Goal: Find specific page/section: Find specific page/section

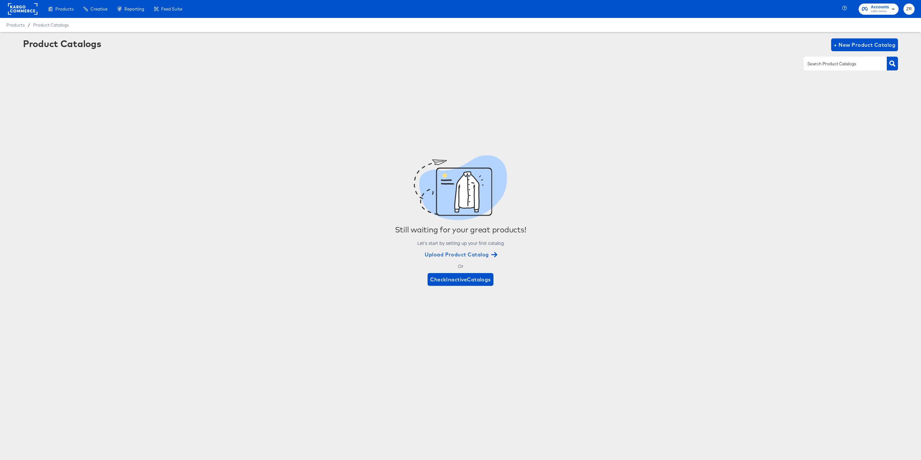
click at [912, 13] on div "ZR" at bounding box center [909, 9] width 11 height 11
click at [912, 12] on span "ZR" at bounding box center [909, 8] width 6 height 7
click at [861, 63] on link "Internal Dashboard" at bounding box center [874, 64] width 48 height 12
click at [22, 11] on rect at bounding box center [22, 9] width 29 height 12
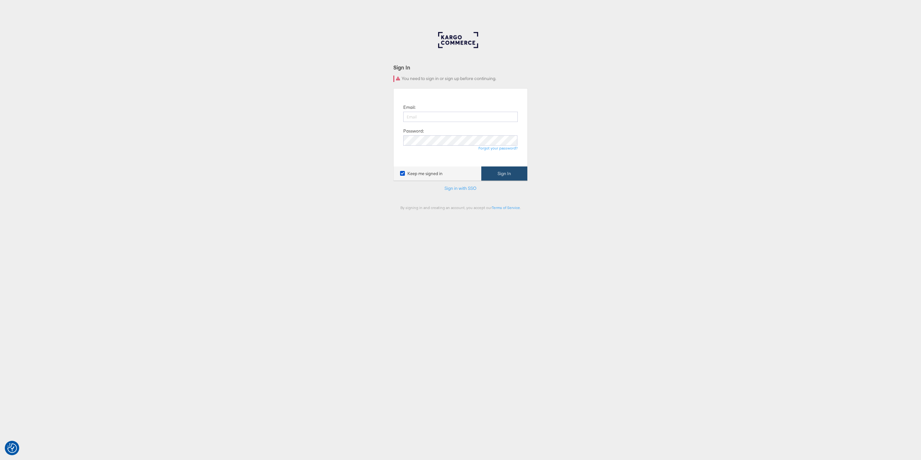
type input "[PERSON_NAME][EMAIL_ADDRESS][PERSON_NAME][DOMAIN_NAME]"
click at [492, 178] on button "Sign In" at bounding box center [504, 173] width 46 height 14
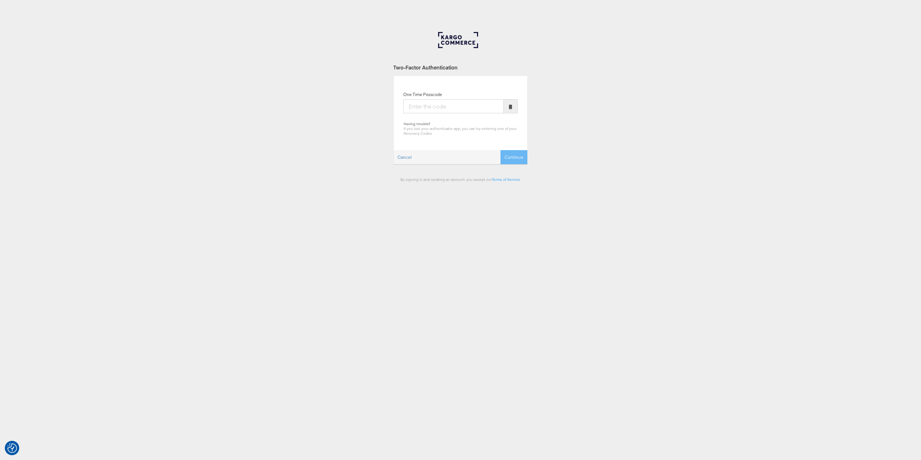
click at [416, 110] on input "One Time Passcode" at bounding box center [453, 106] width 100 height 14
type input "397039"
click at [501, 150] on button "Continue" at bounding box center [514, 157] width 27 height 14
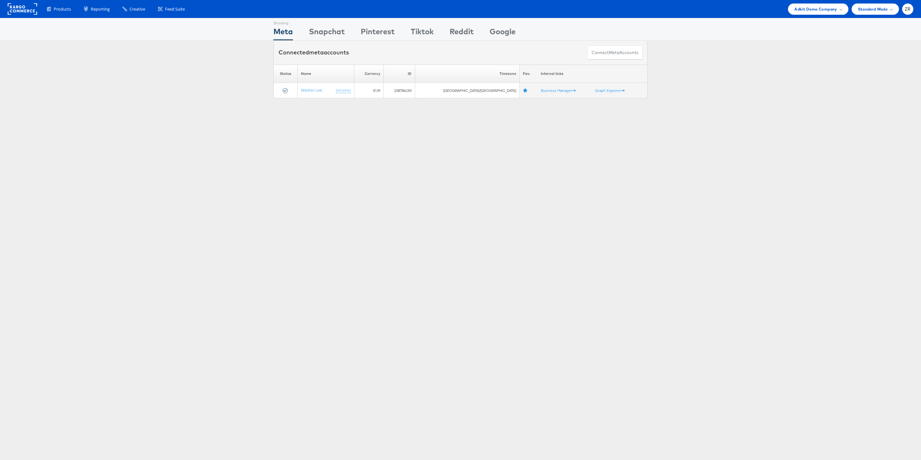
click at [914, 11] on div "Products Product Catalogs Enhance Your Product Catalog, Map Them to Publishers,…" at bounding box center [460, 9] width 921 height 18
click at [913, 11] on div "ZR" at bounding box center [907, 9] width 11 height 11
click at [870, 61] on link "Internal Dashboard" at bounding box center [881, 61] width 55 height 6
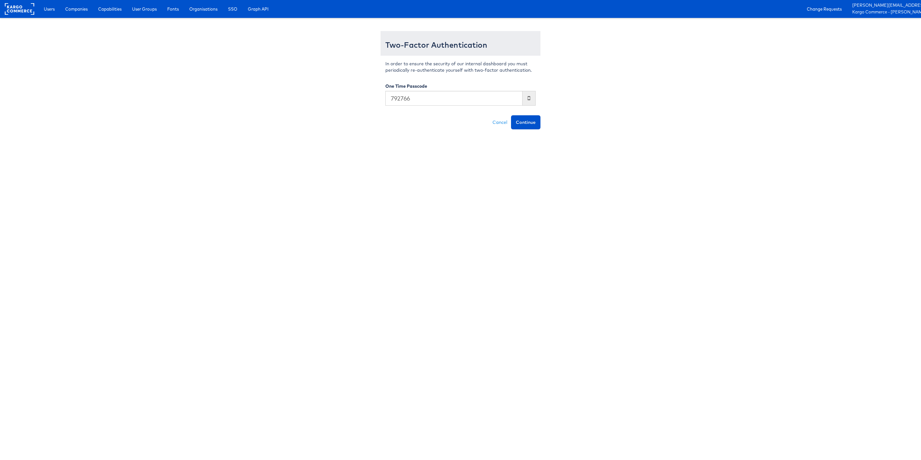
type input "792766"
click at [511, 115] on button "Continue" at bounding box center [525, 122] width 29 height 14
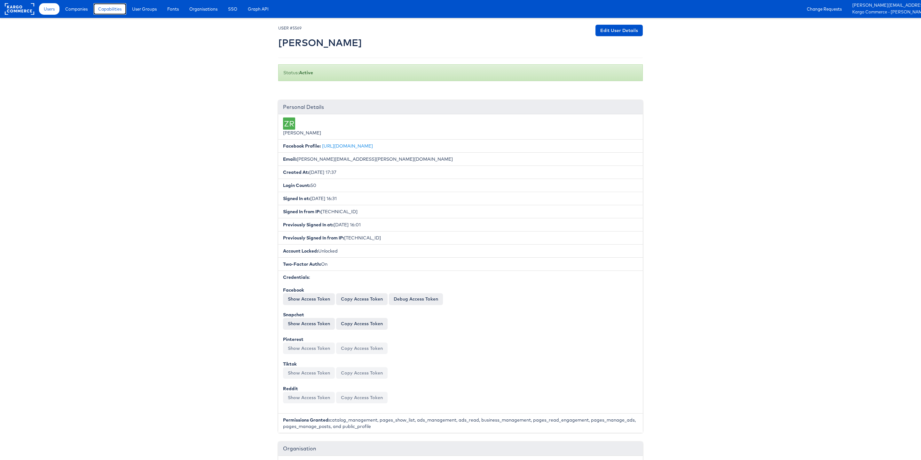
click at [108, 13] on link "Capabilities" at bounding box center [109, 9] width 33 height 12
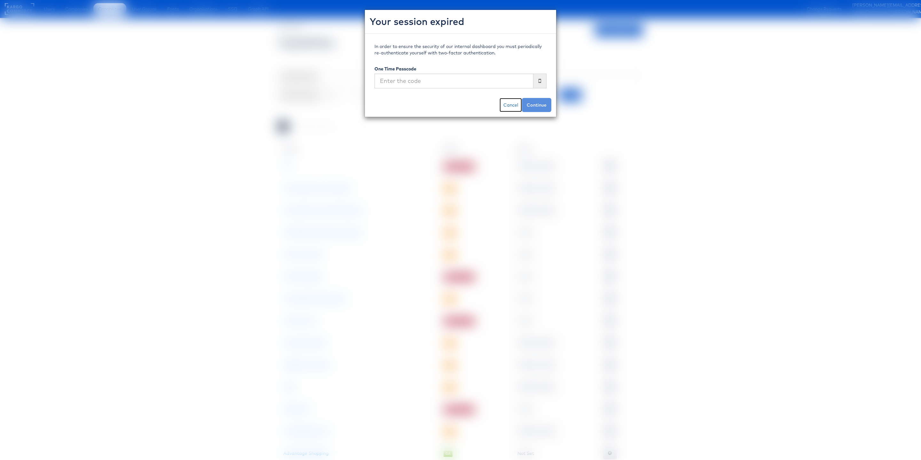
click at [512, 106] on link "Cancel" at bounding box center [511, 105] width 22 height 14
